Goal: Information Seeking & Learning: Learn about a topic

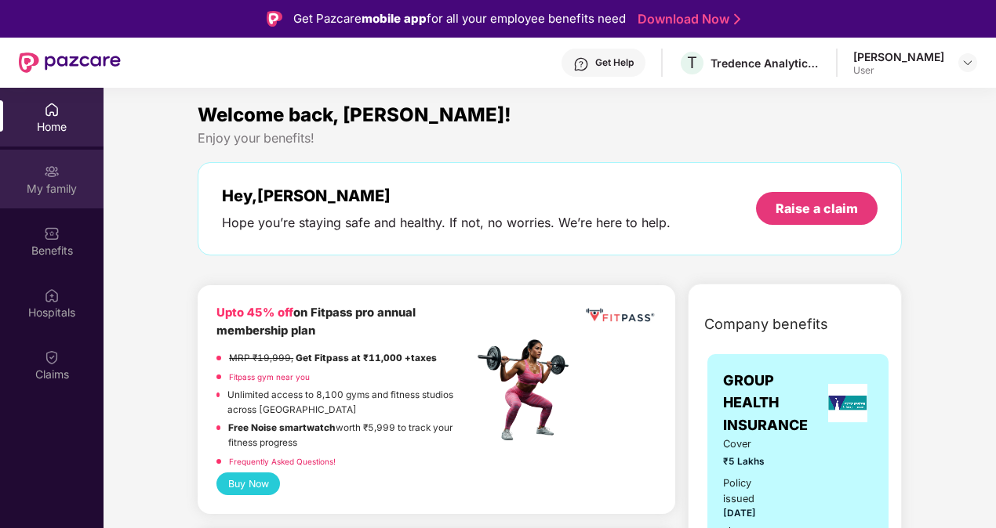
click at [55, 188] on div "My family" at bounding box center [51, 189] width 103 height 16
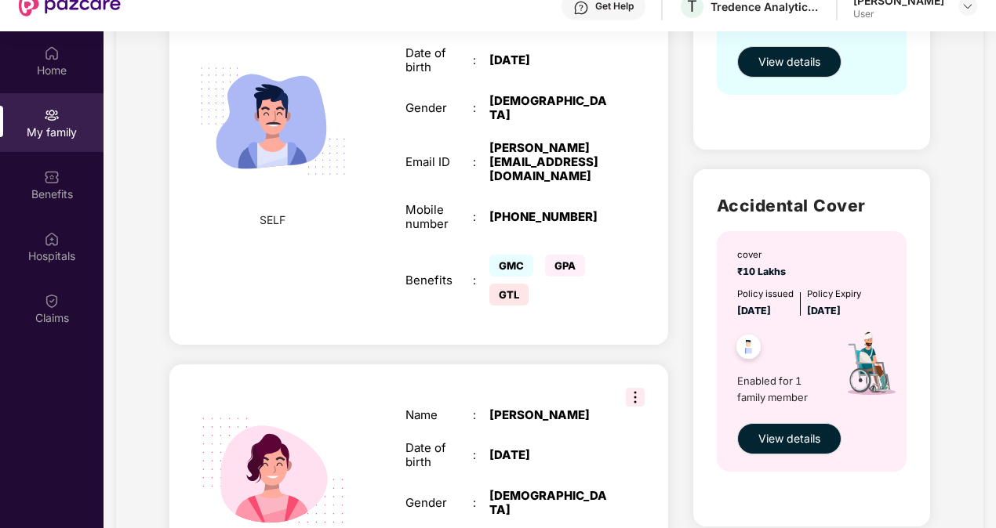
scroll to position [335, 0]
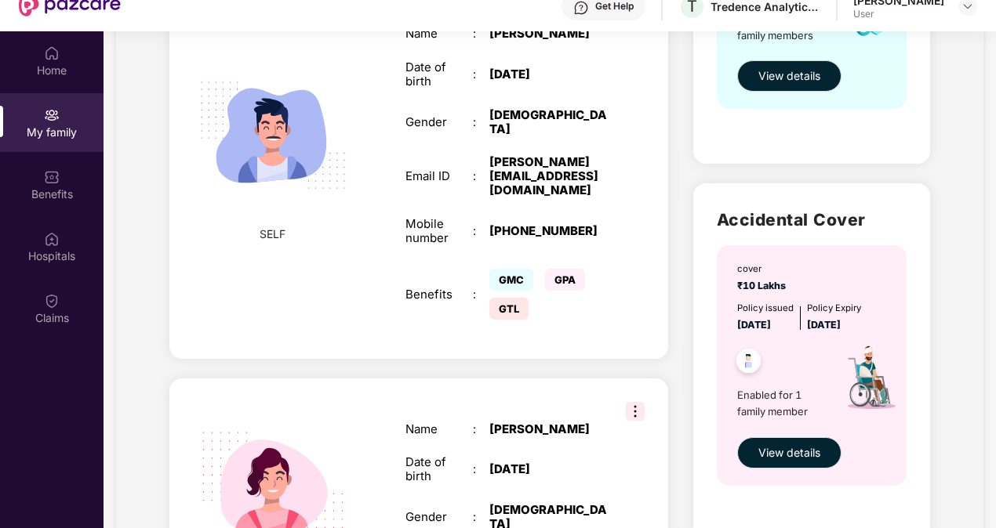
click at [782, 448] on span "View details" at bounding box center [789, 452] width 62 height 17
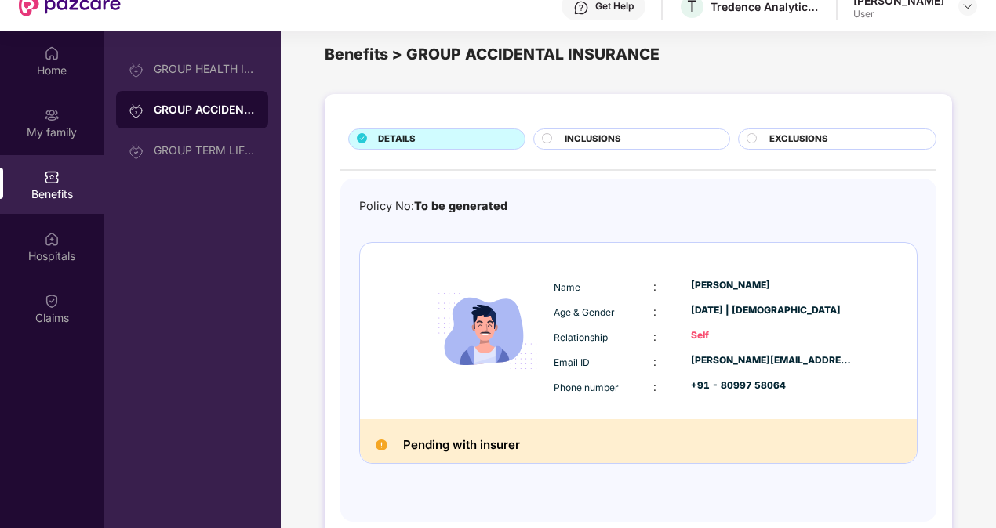
scroll to position [88, 0]
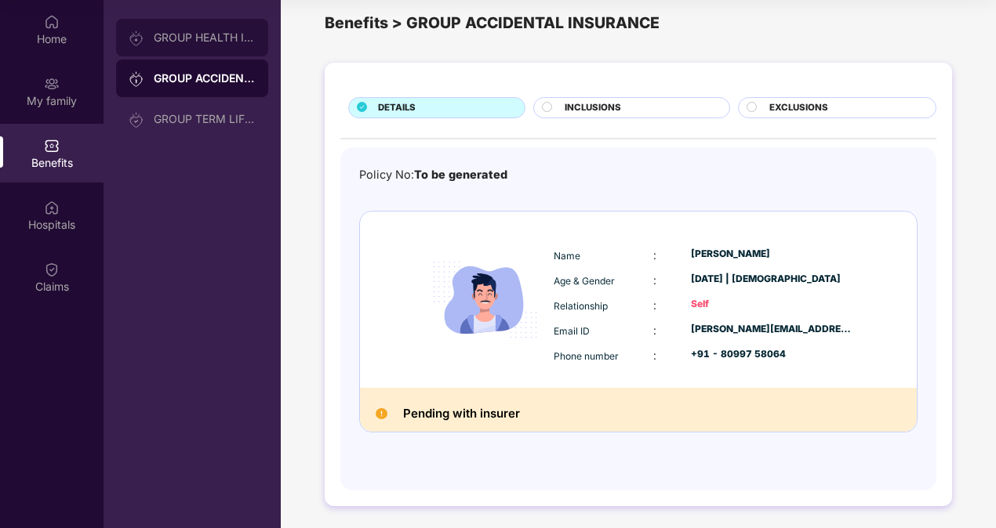
click at [172, 36] on div "GROUP HEALTH INSURANCE" at bounding box center [205, 37] width 102 height 13
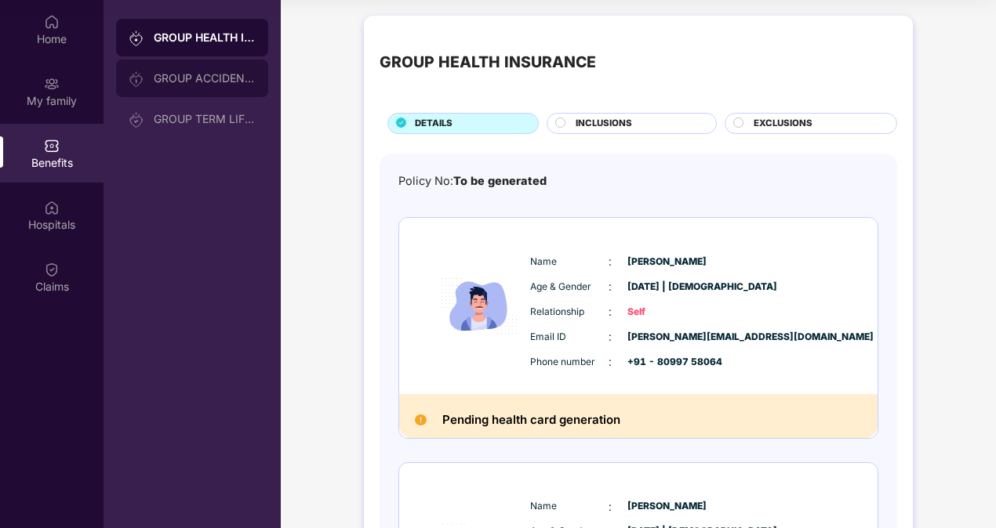
click at [194, 83] on div "GROUP ACCIDENTAL INSURANCE" at bounding box center [205, 78] width 102 height 13
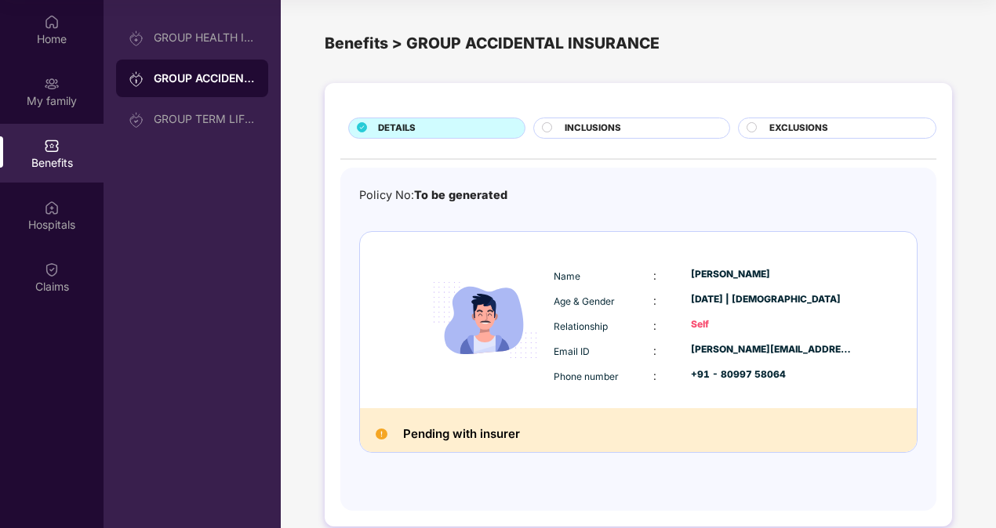
scroll to position [20, 0]
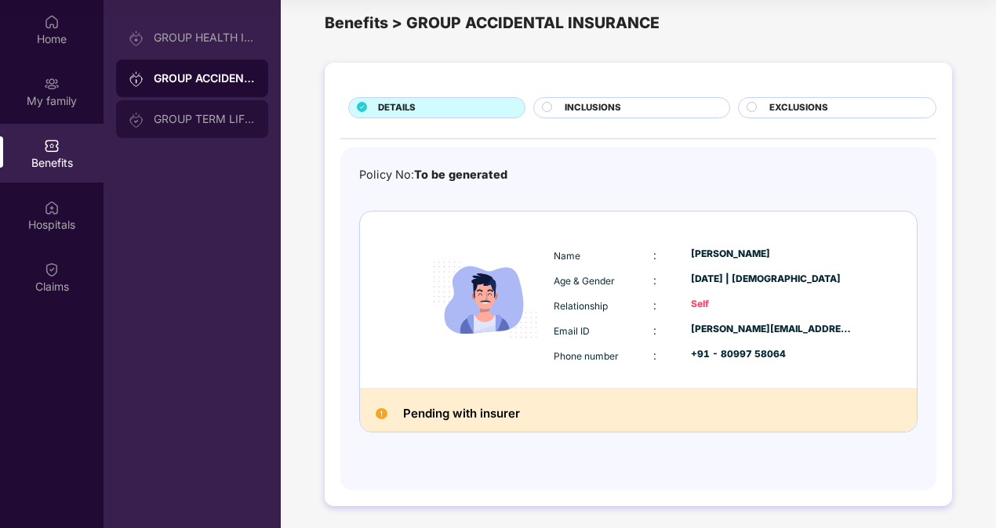
click at [190, 116] on div "GROUP TERM LIFE INSURANCE" at bounding box center [205, 119] width 102 height 13
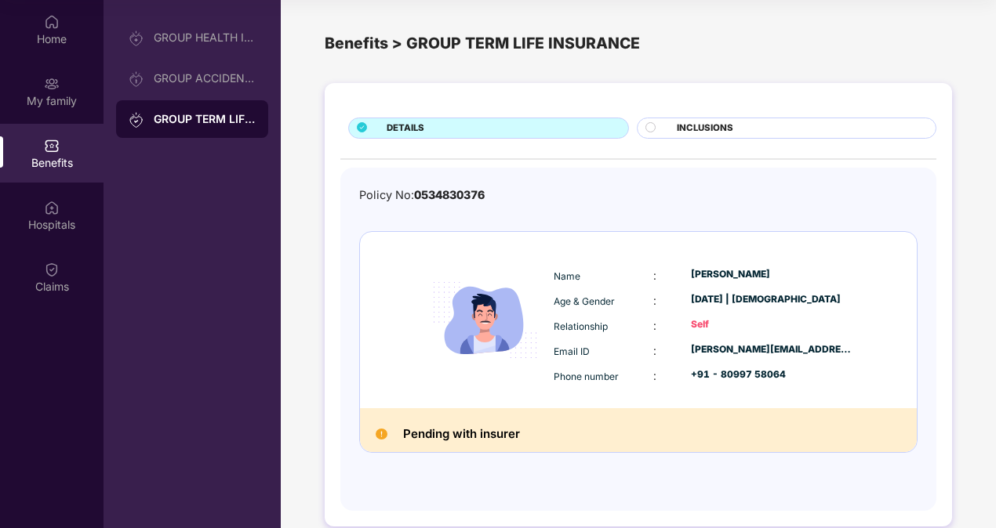
scroll to position [20, 0]
